Goal: Information Seeking & Learning: Learn about a topic

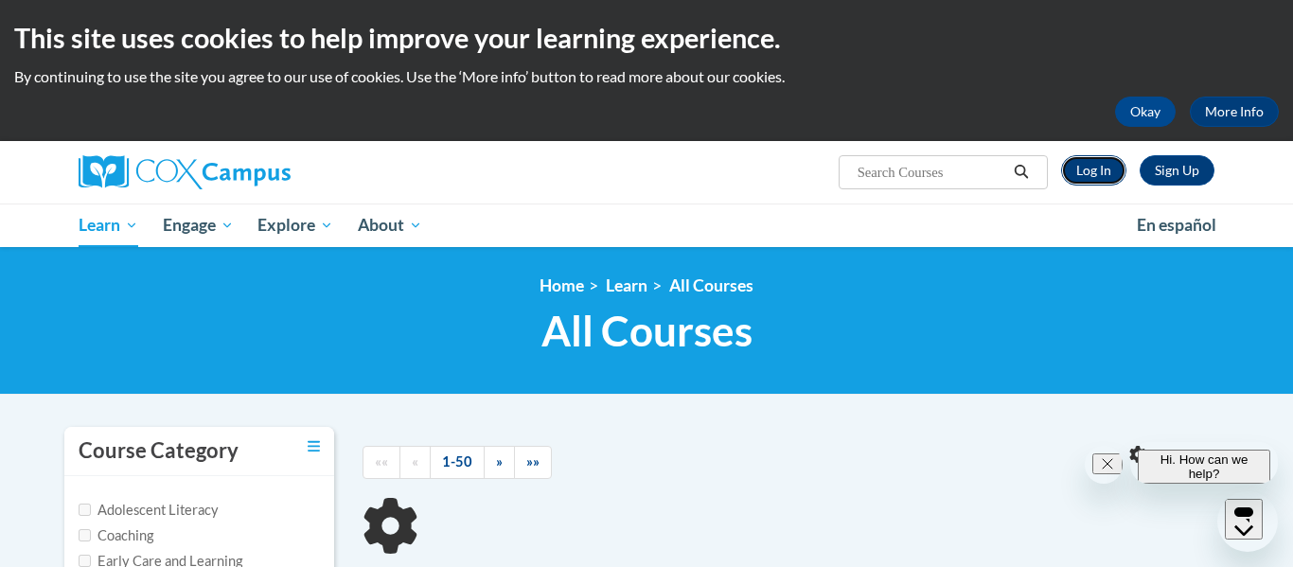
click at [1097, 168] on link "Log In" at bounding box center [1093, 170] width 65 height 30
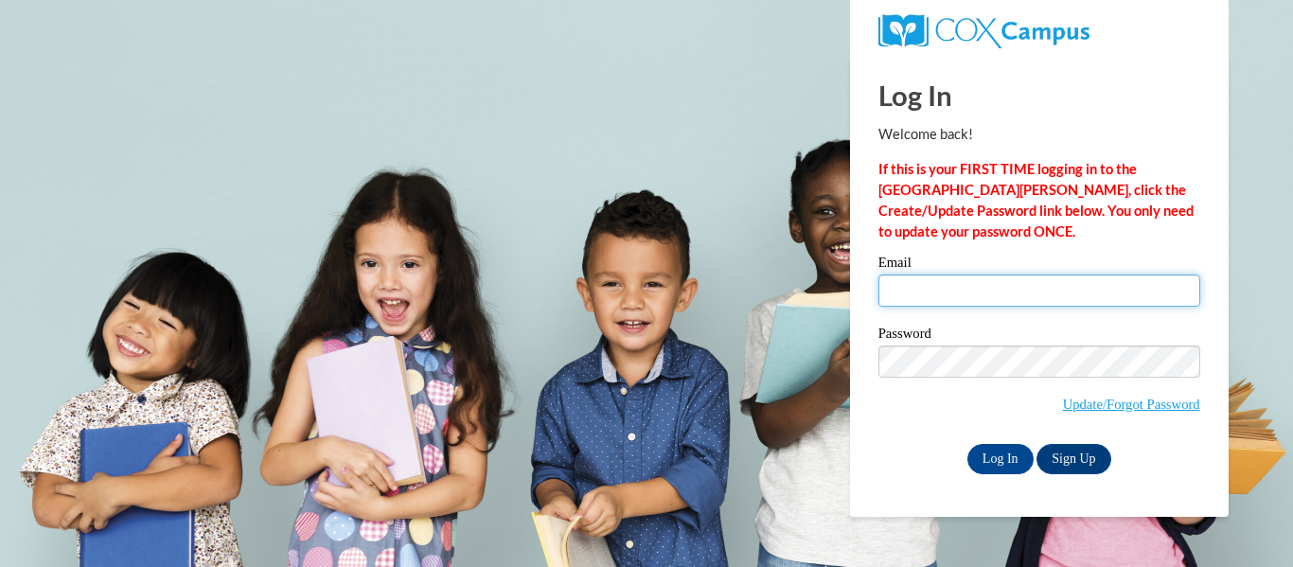
click at [903, 276] on input "Email" at bounding box center [1039, 290] width 322 height 32
type input "sarah_hiestand@mississinawa.org"
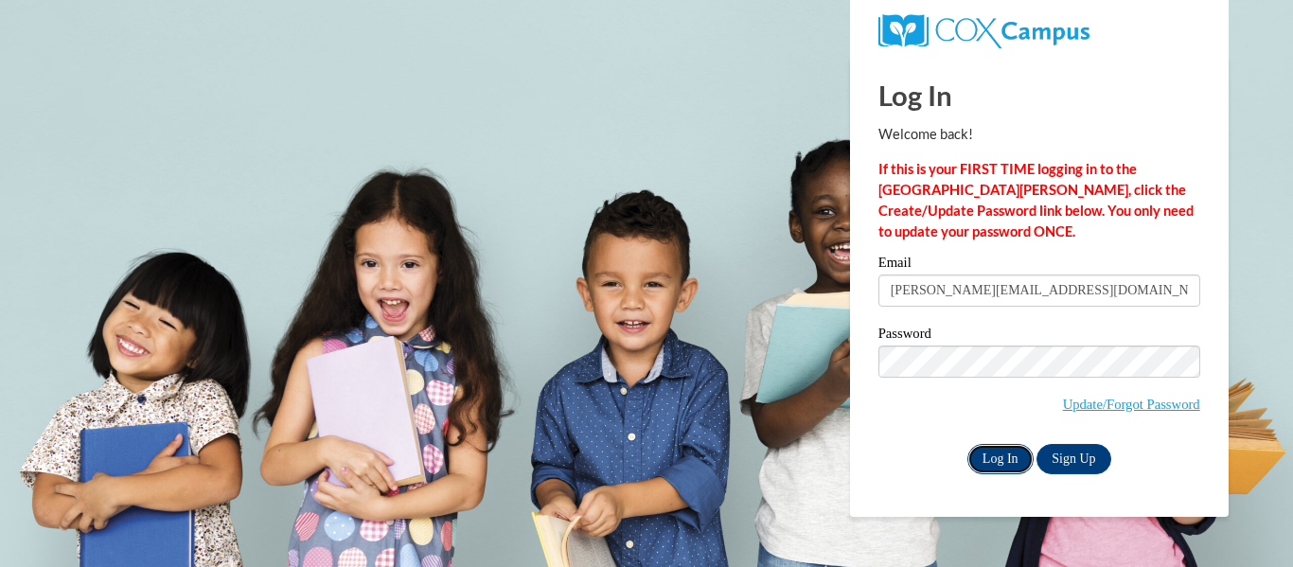
click at [1004, 456] on input "Log In" at bounding box center [1000, 459] width 66 height 30
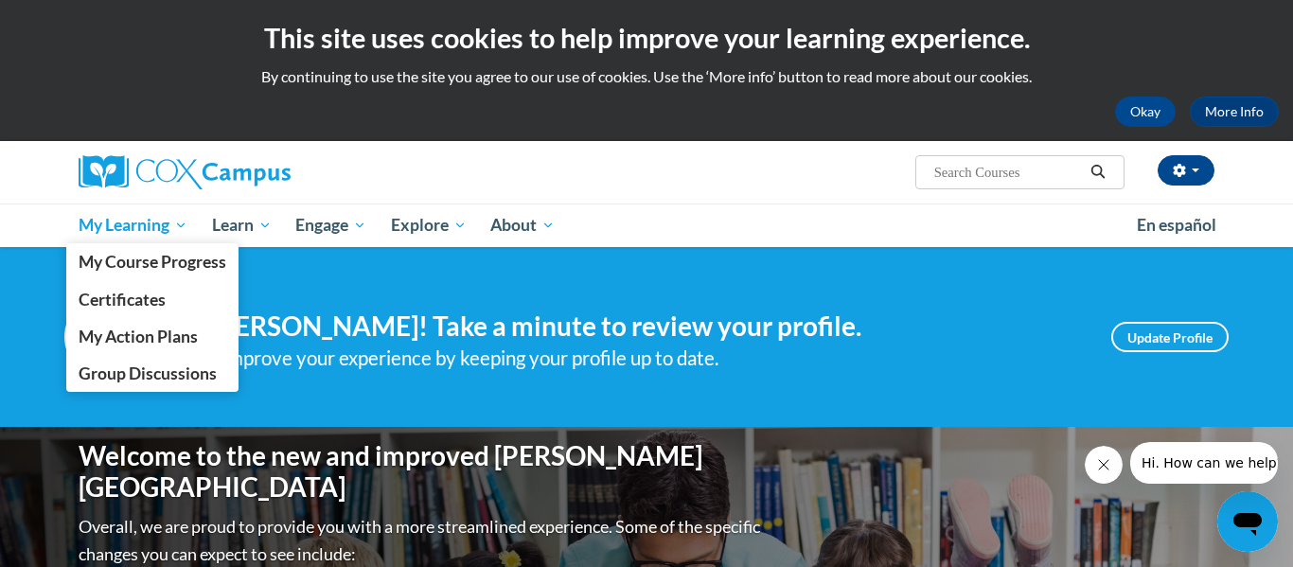
click at [153, 220] on span "My Learning" at bounding box center [133, 225] width 109 height 23
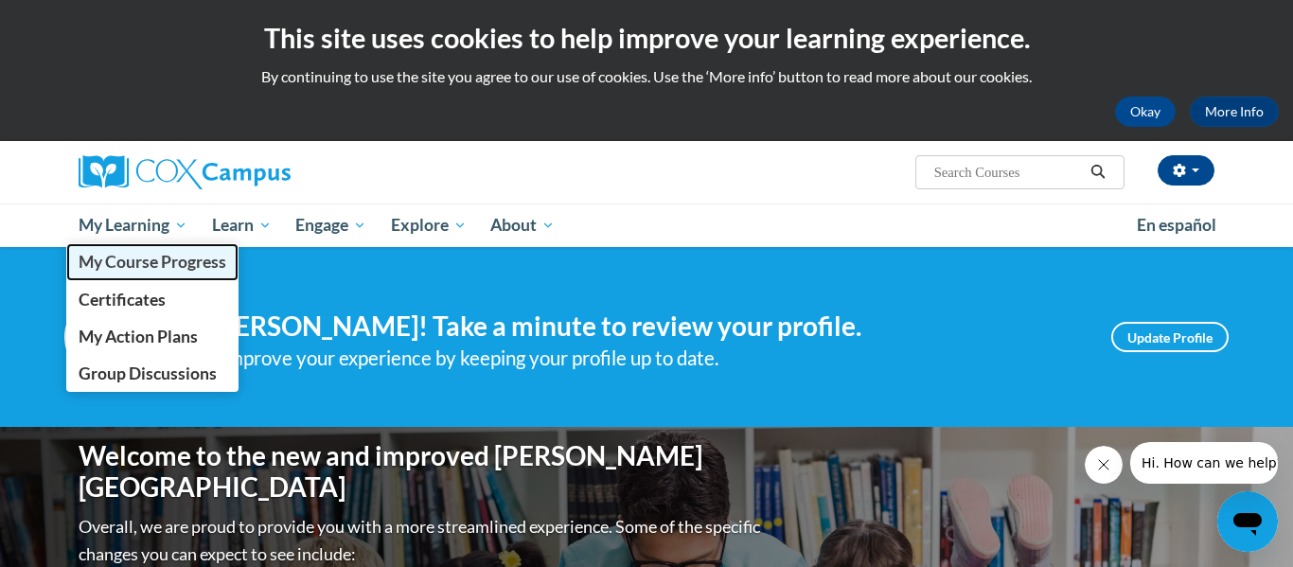
click at [129, 268] on span "My Course Progress" at bounding box center [153, 262] width 148 height 20
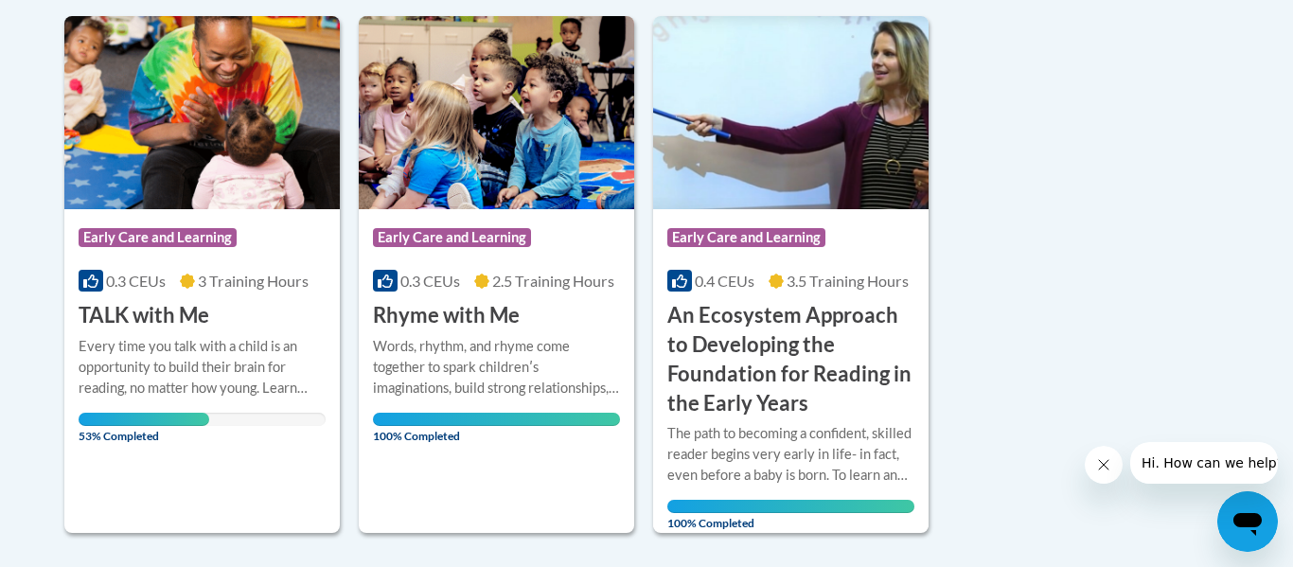
scroll to position [501, 0]
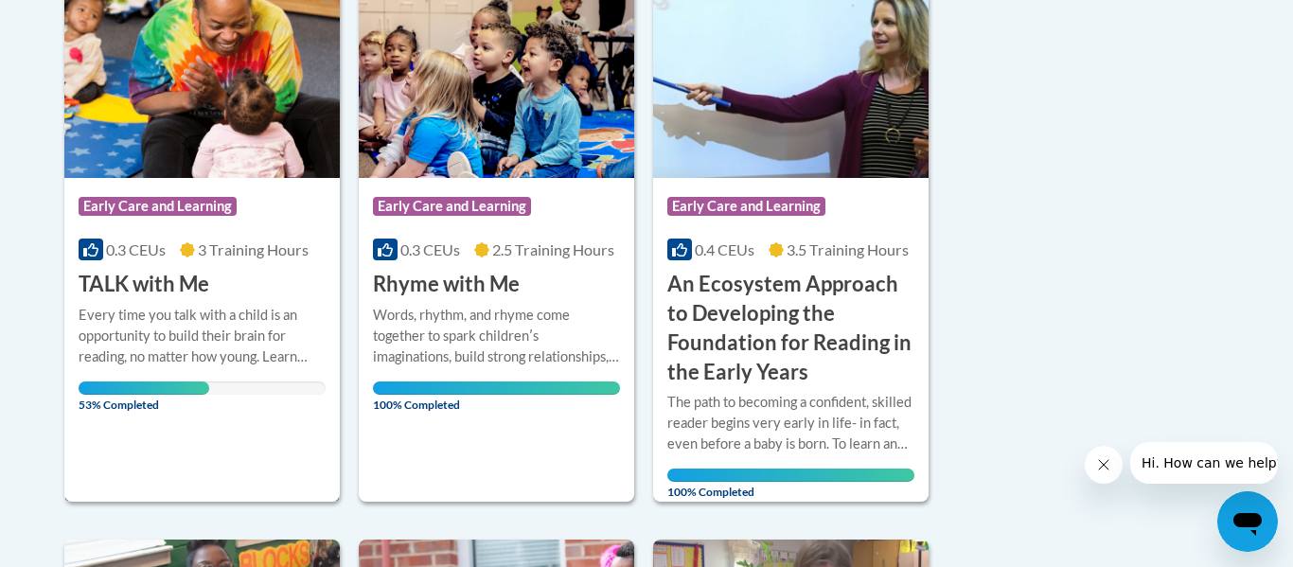
click at [154, 329] on div "Every time you talk with a child is an opportunity to build their brain for rea…" at bounding box center [202, 336] width 247 height 62
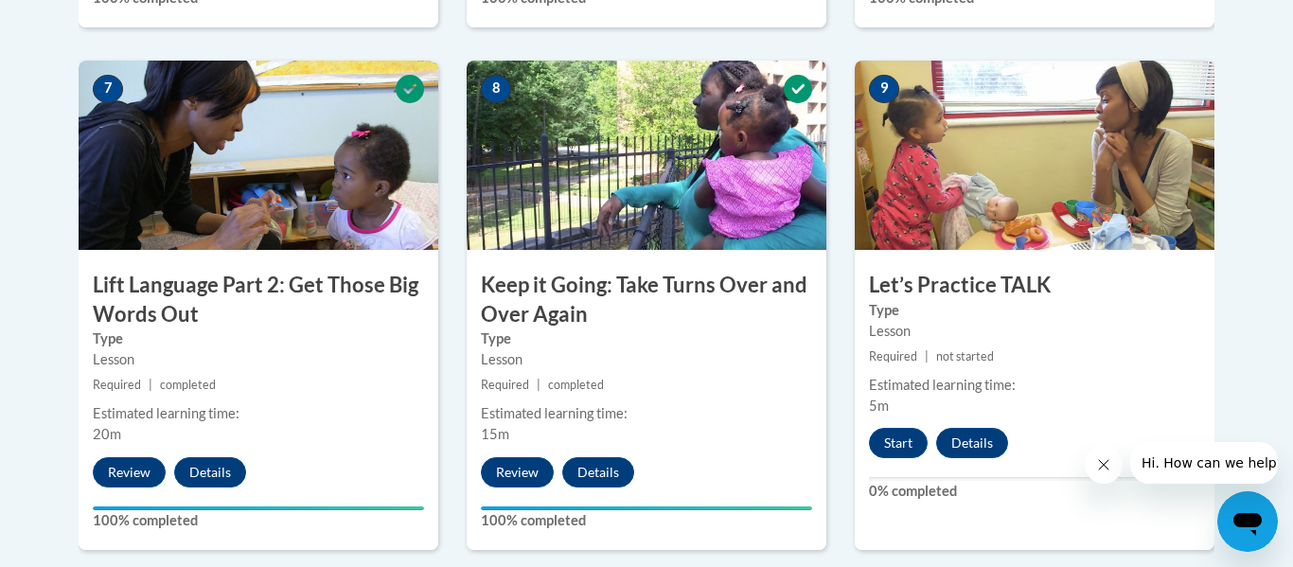
scroll to position [1625, 0]
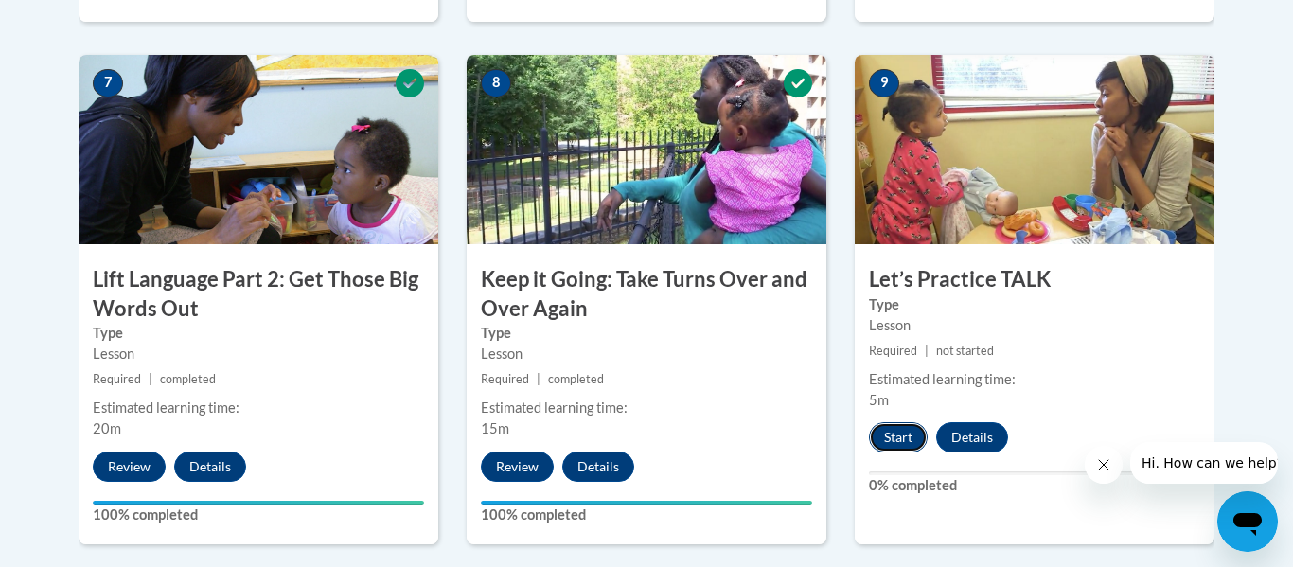
click at [888, 441] on button "Start" at bounding box center [898, 437] width 59 height 30
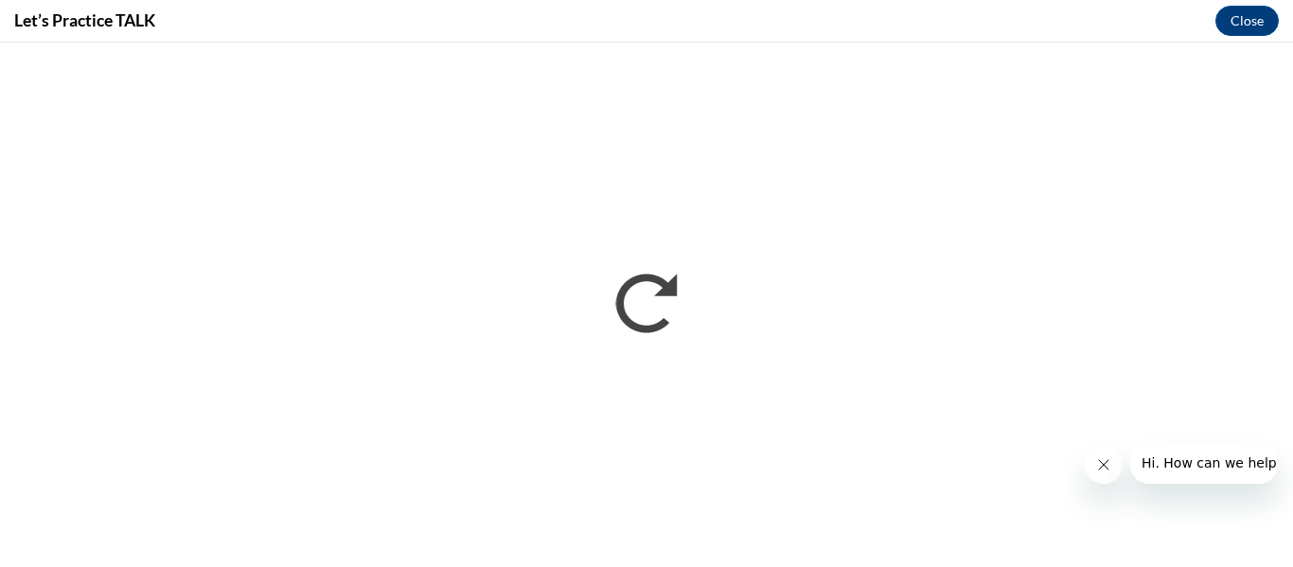
scroll to position [0, 0]
click at [1107, 460] on icon "Close message from company" at bounding box center [1103, 464] width 15 height 15
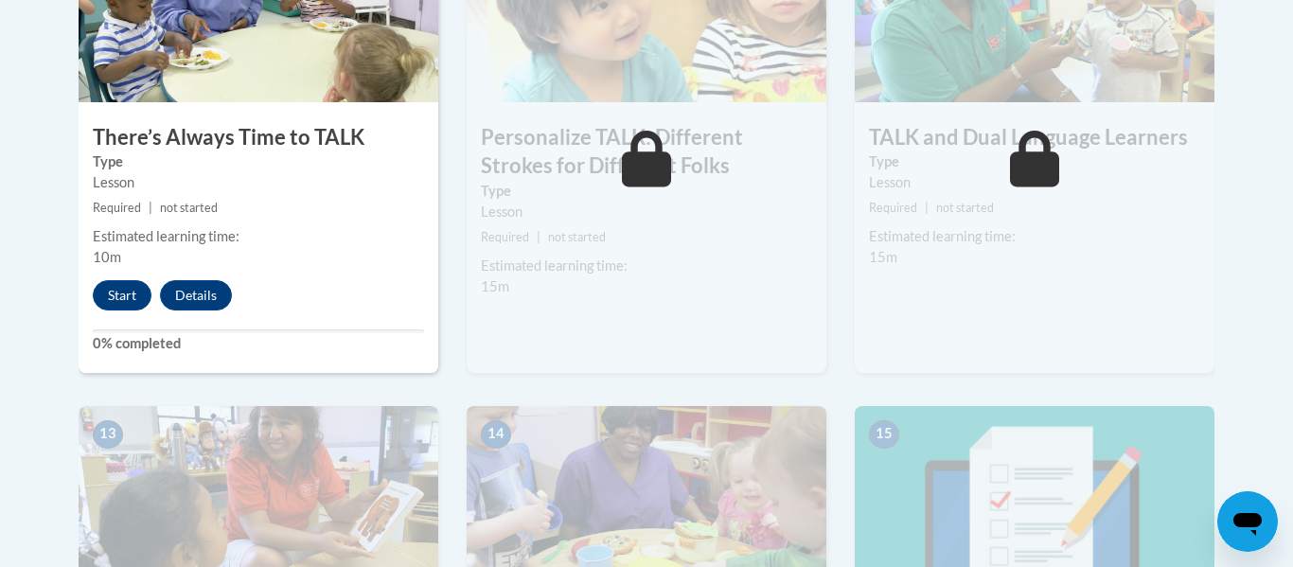
scroll to position [2294, 0]
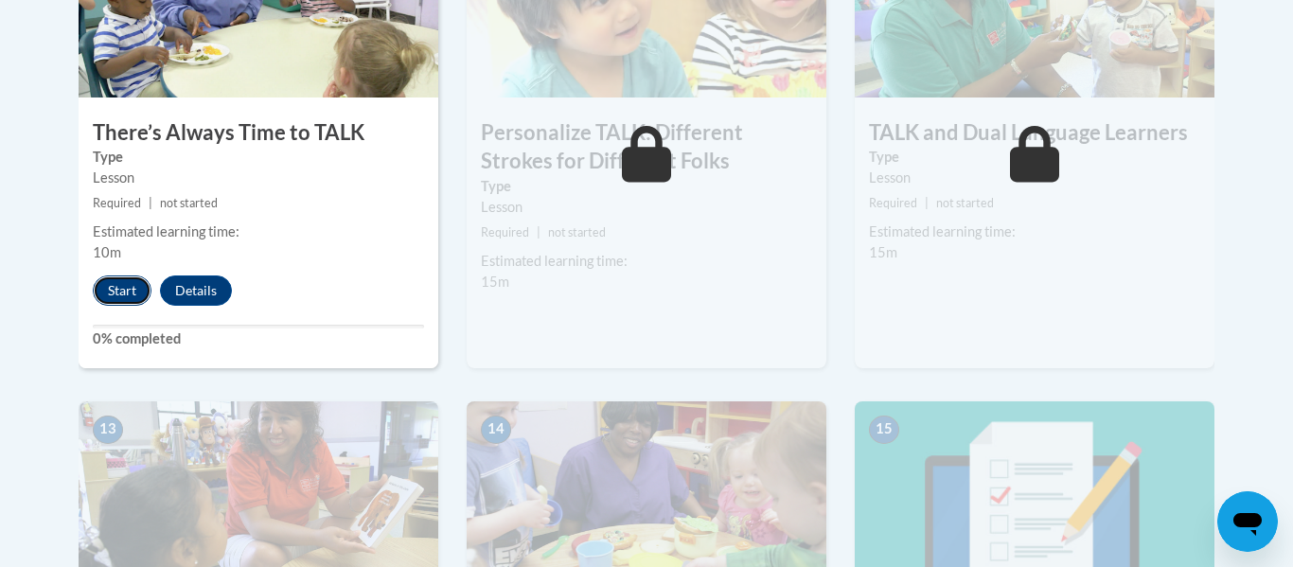
click at [104, 295] on button "Start" at bounding box center [122, 290] width 59 height 30
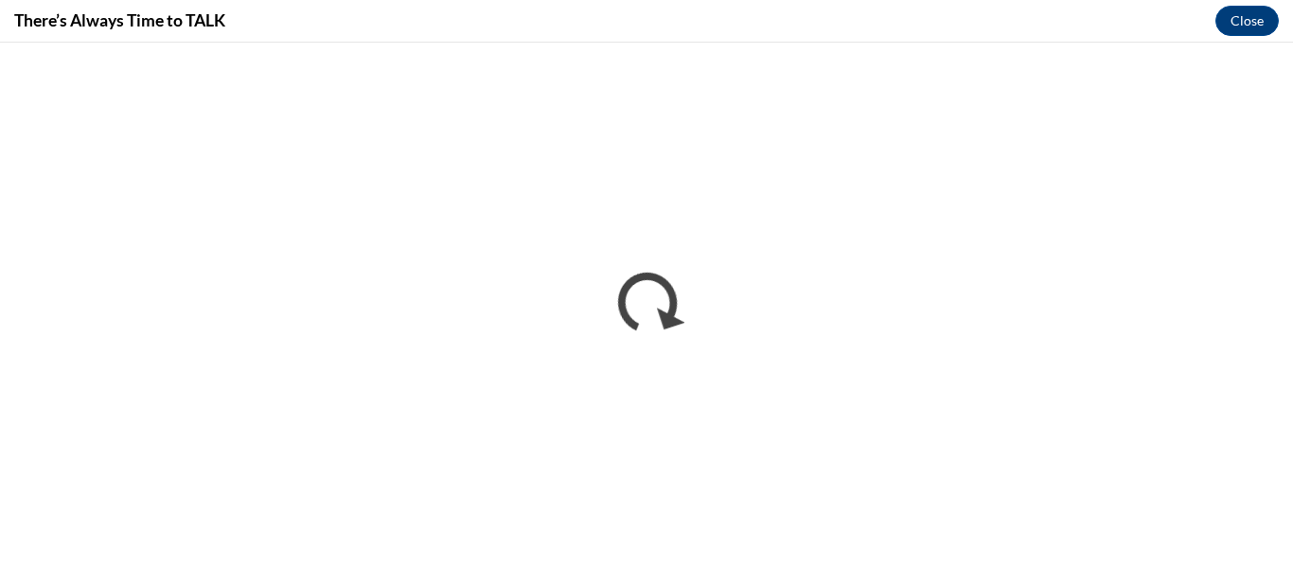
scroll to position [0, 0]
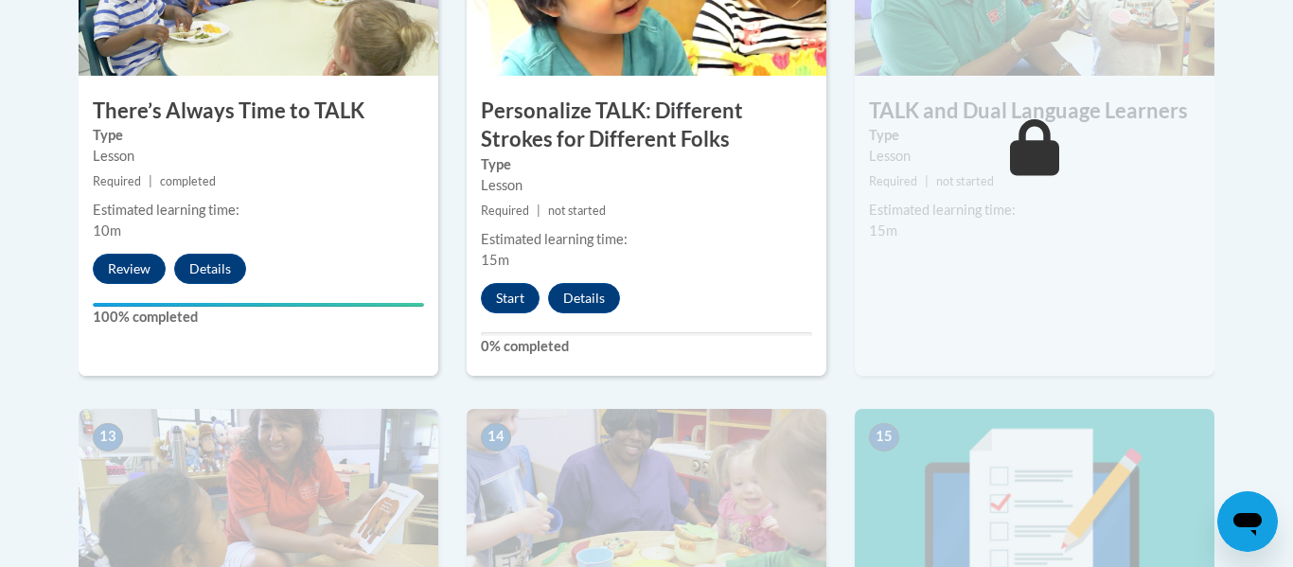
scroll to position [2318, 0]
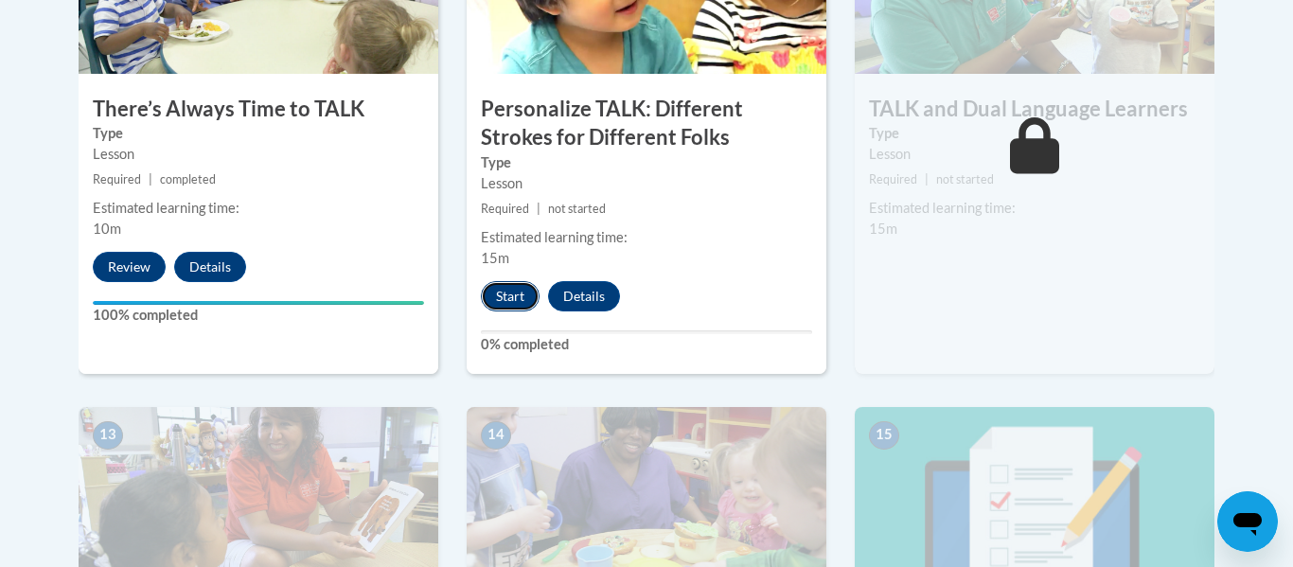
click at [522, 299] on button "Start" at bounding box center [510, 296] width 59 height 30
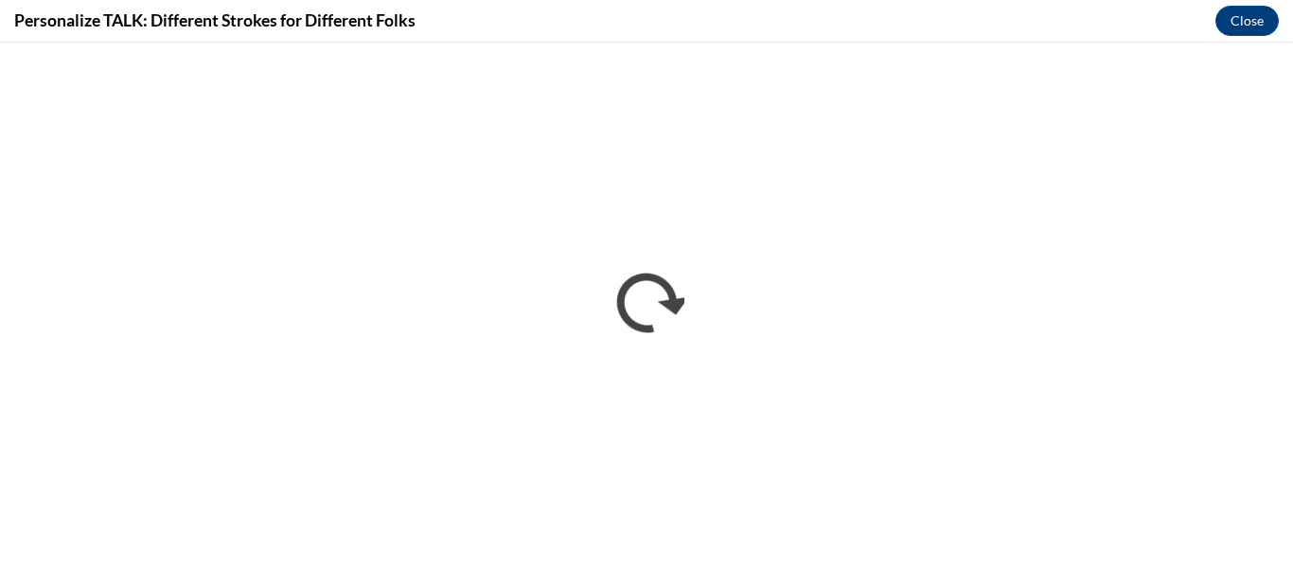
scroll to position [0, 0]
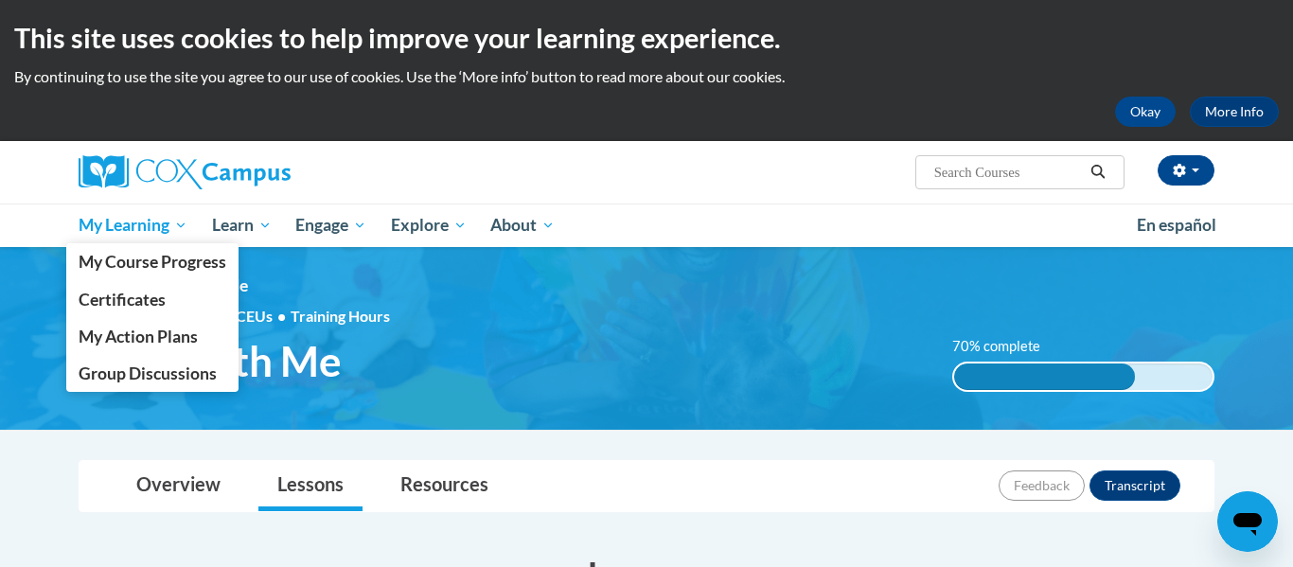
click at [115, 231] on span "My Learning" at bounding box center [133, 225] width 109 height 23
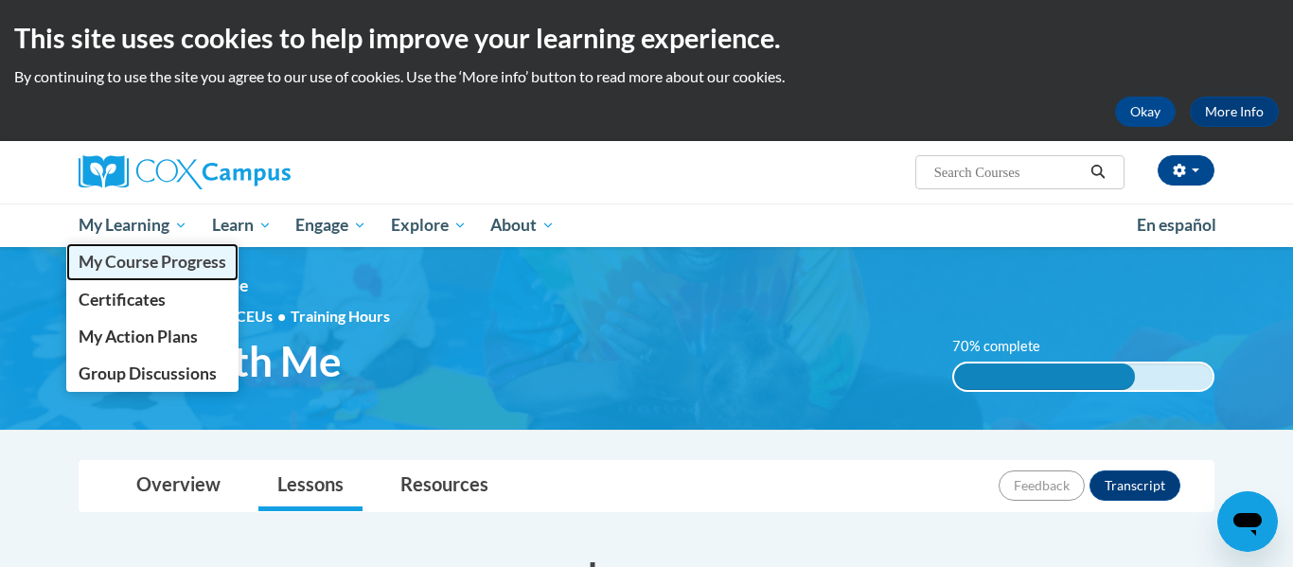
click at [112, 272] on span "My Course Progress" at bounding box center [153, 262] width 148 height 20
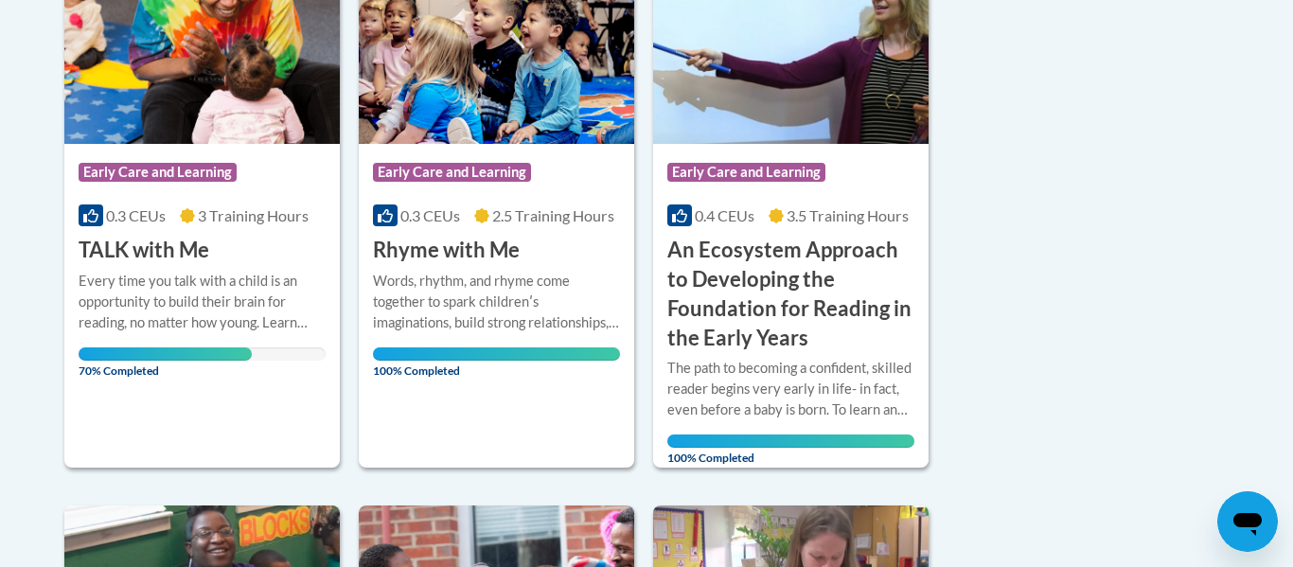
scroll to position [531, 0]
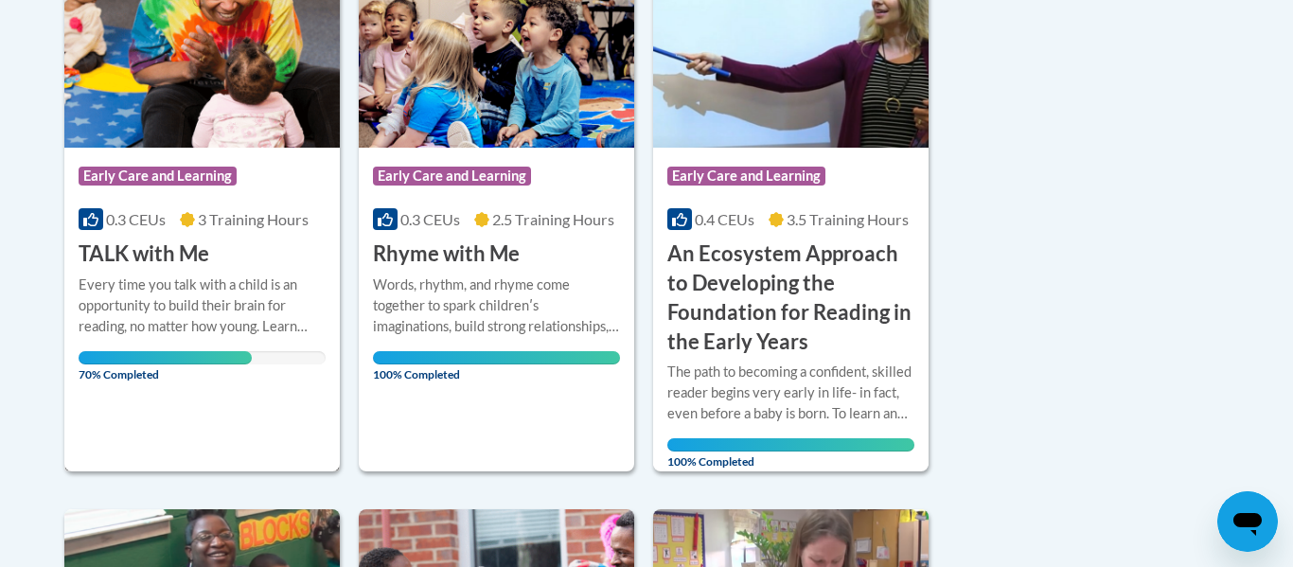
click at [207, 300] on div "Every time you talk with a child is an opportunity to build their brain for rea…" at bounding box center [202, 305] width 247 height 62
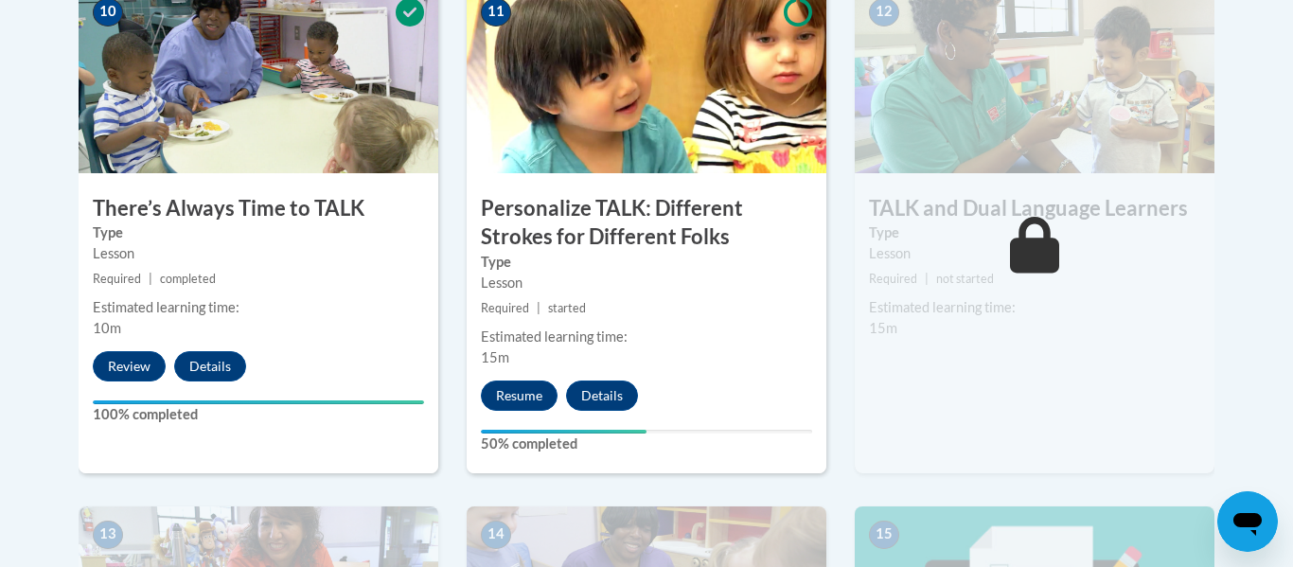
scroll to position [2221, 0]
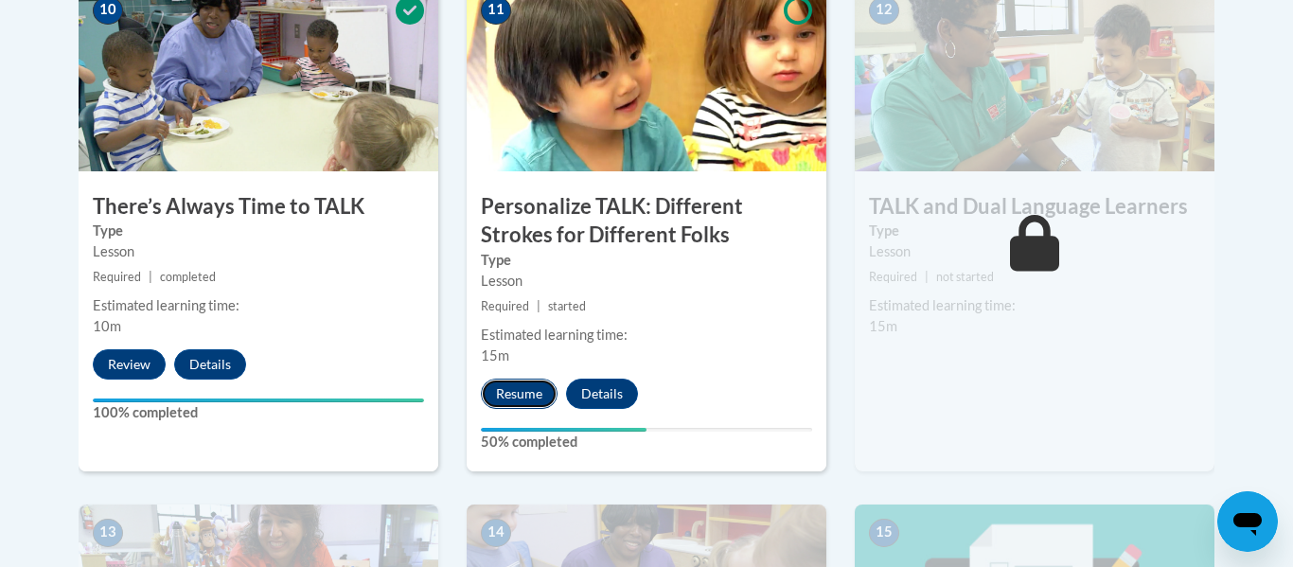
click at [519, 394] on button "Resume" at bounding box center [519, 394] width 77 height 30
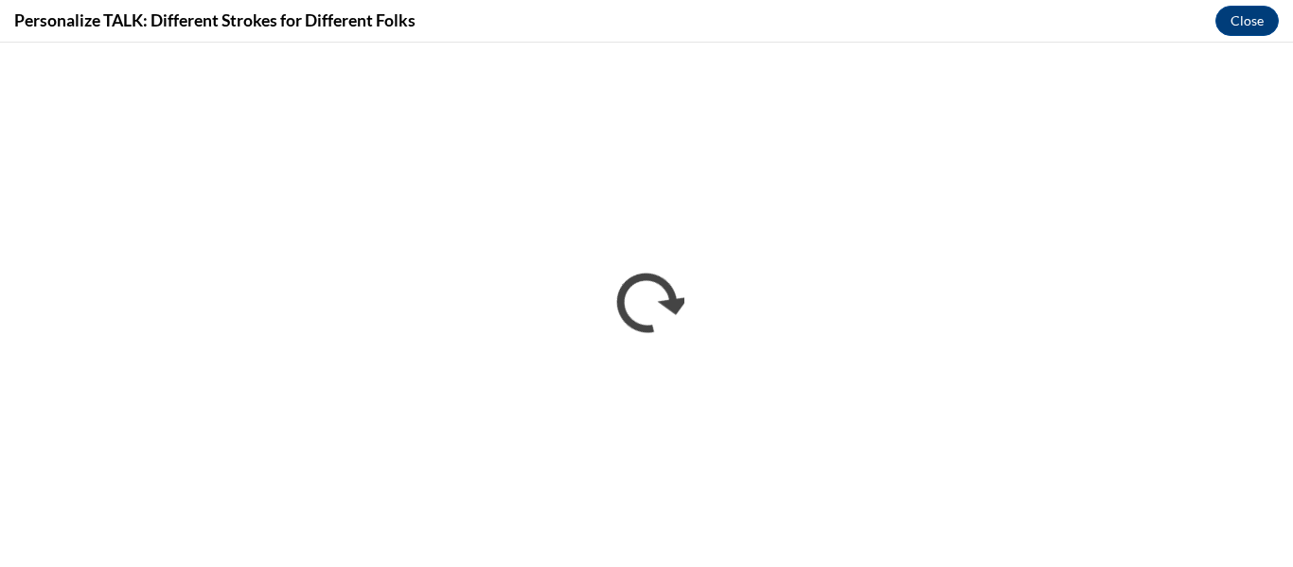
scroll to position [0, 0]
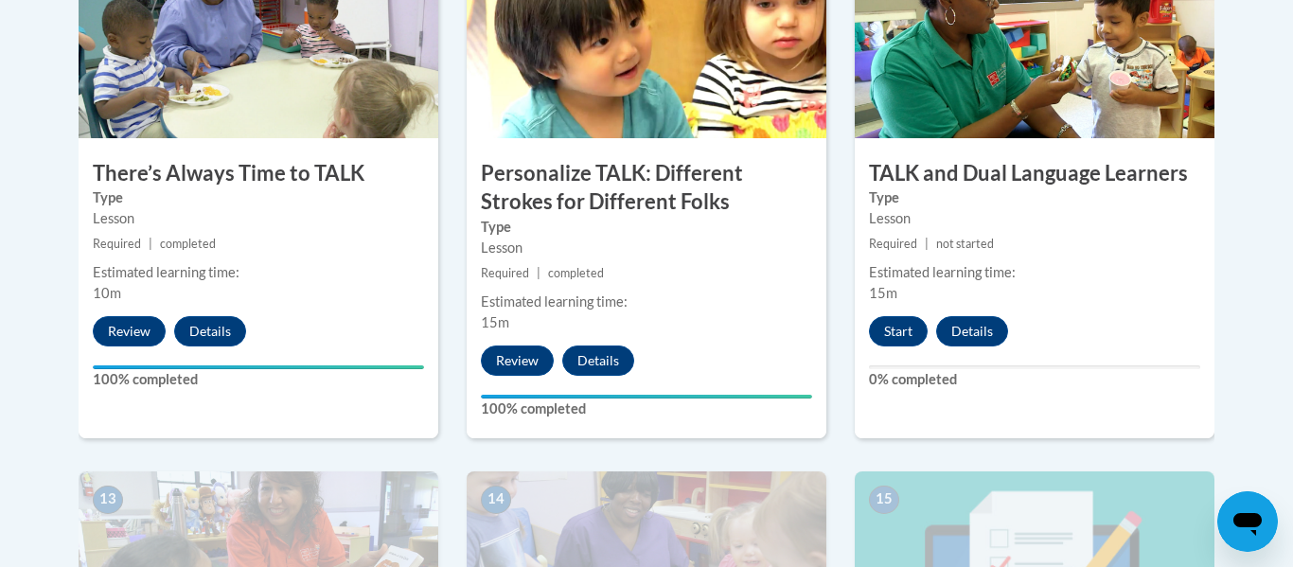
scroll to position [2250, 0]
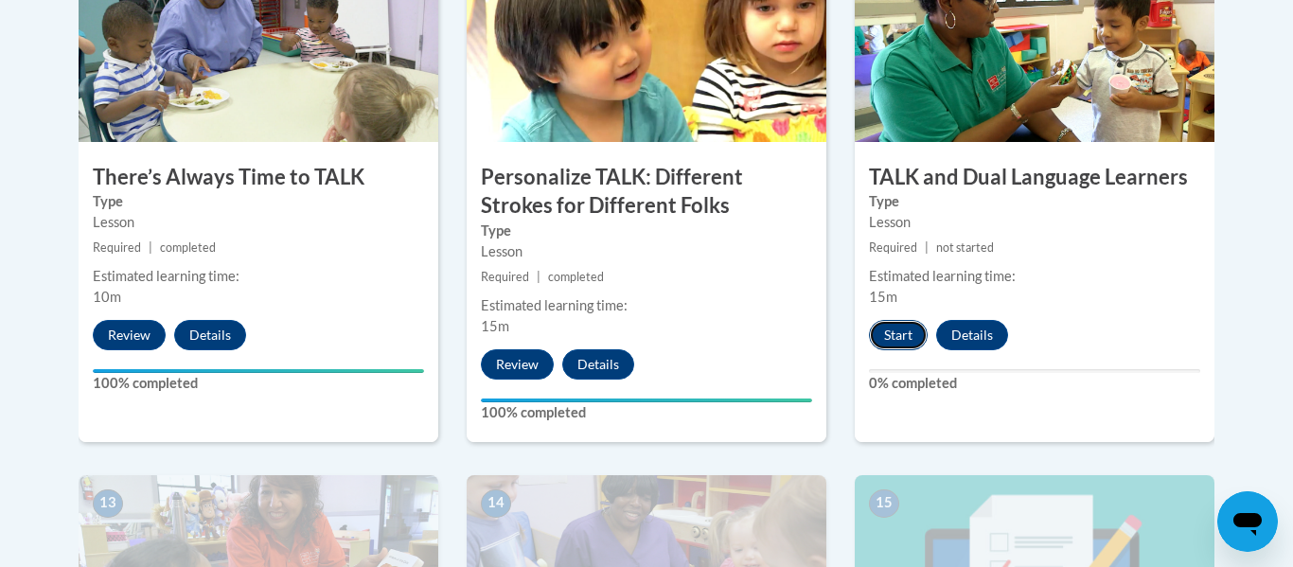
click at [901, 342] on button "Start" at bounding box center [898, 335] width 59 height 30
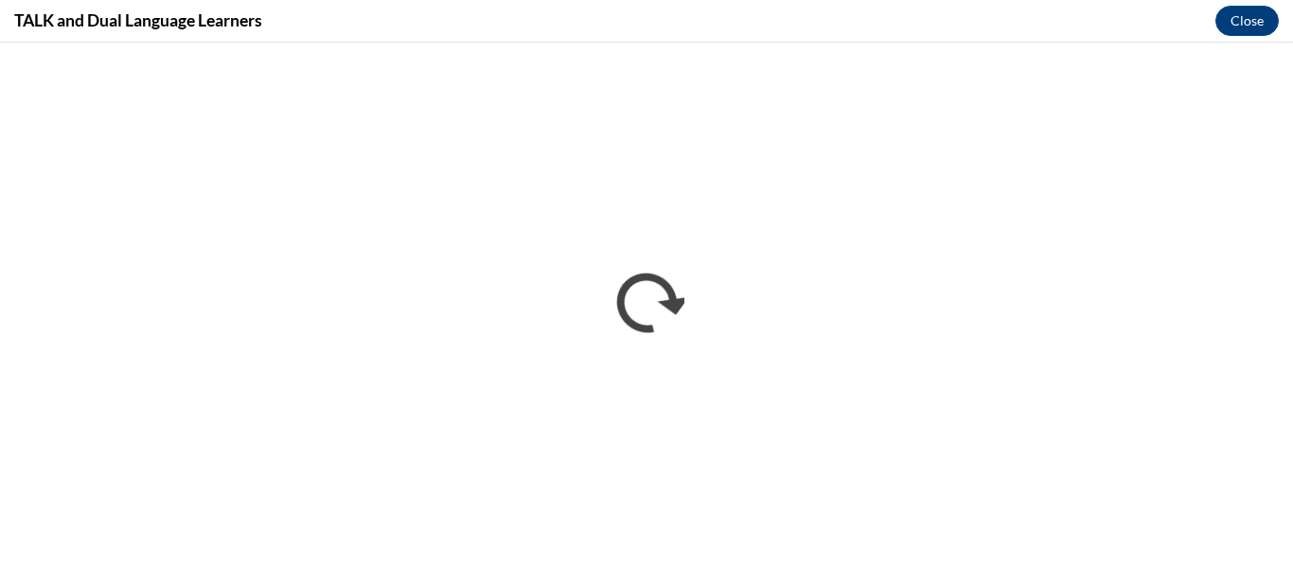
scroll to position [0, 0]
